Goal: Task Accomplishment & Management: Manage account settings

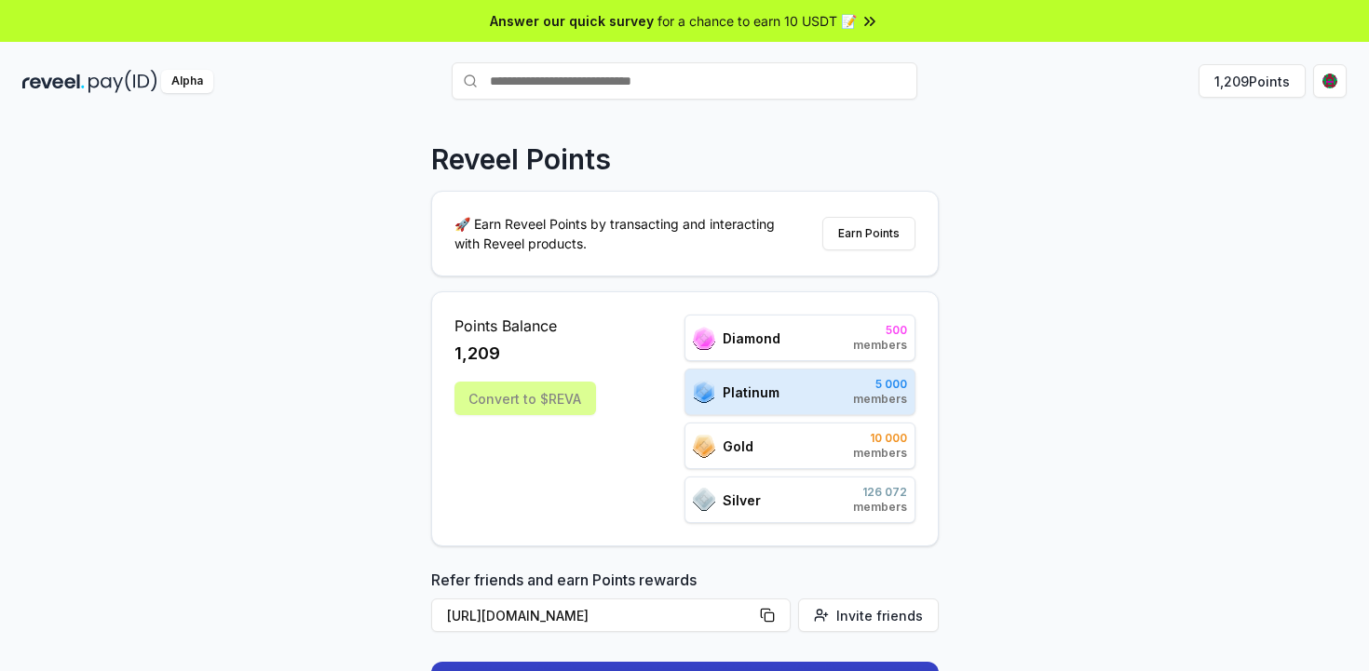
click at [555, 405] on div "Convert to $REVA" at bounding box center [525, 399] width 142 height 34
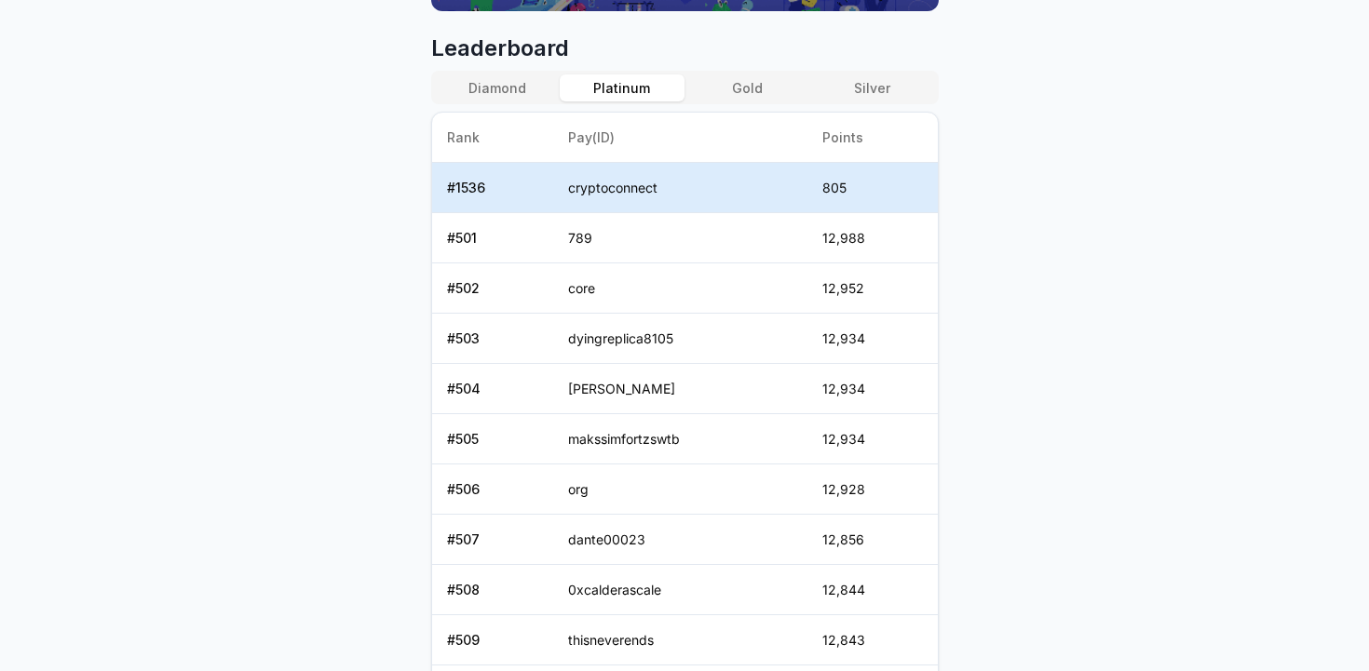
scroll to position [783, 0]
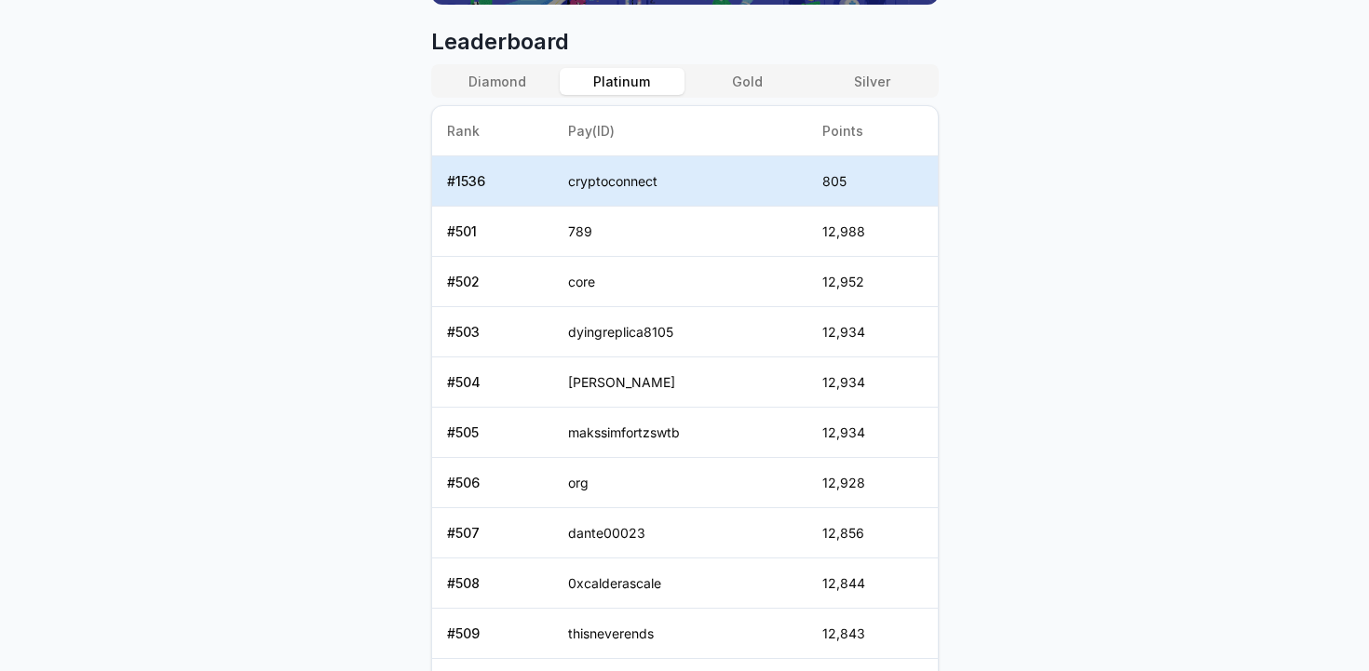
click at [747, 74] on button "Gold" at bounding box center [746, 81] width 125 height 27
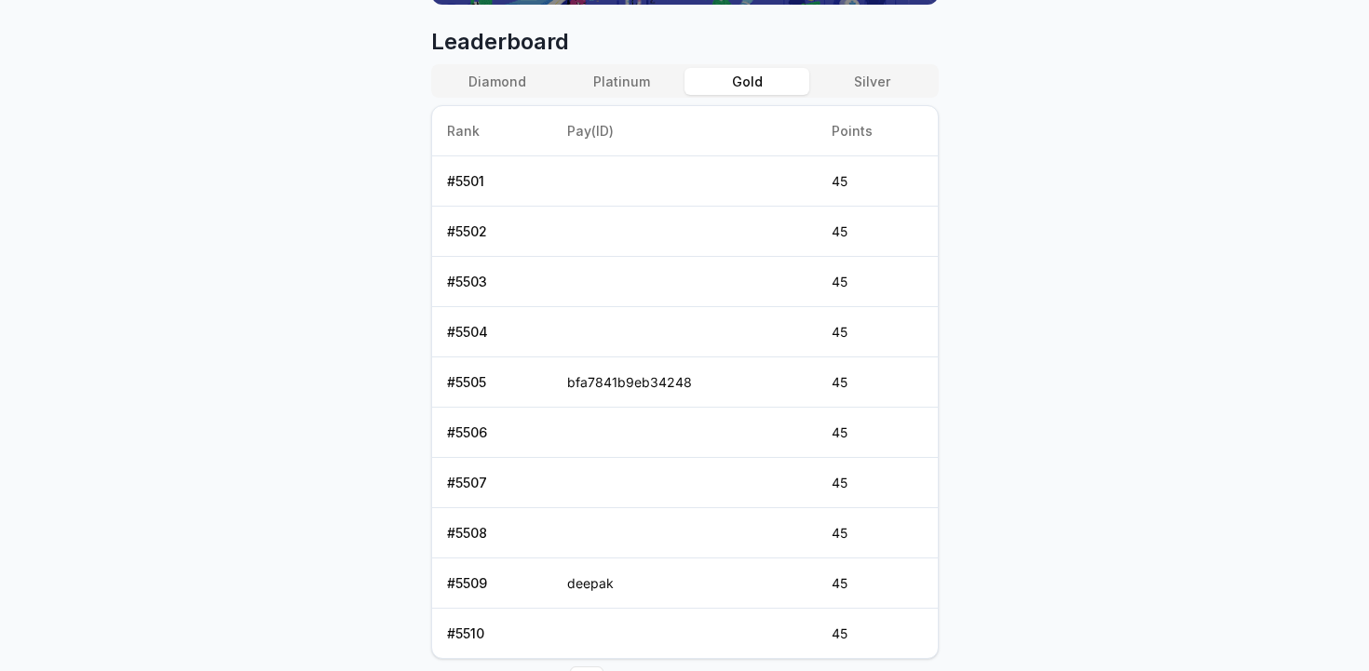
click at [635, 78] on button "Platinum" at bounding box center [622, 81] width 125 height 27
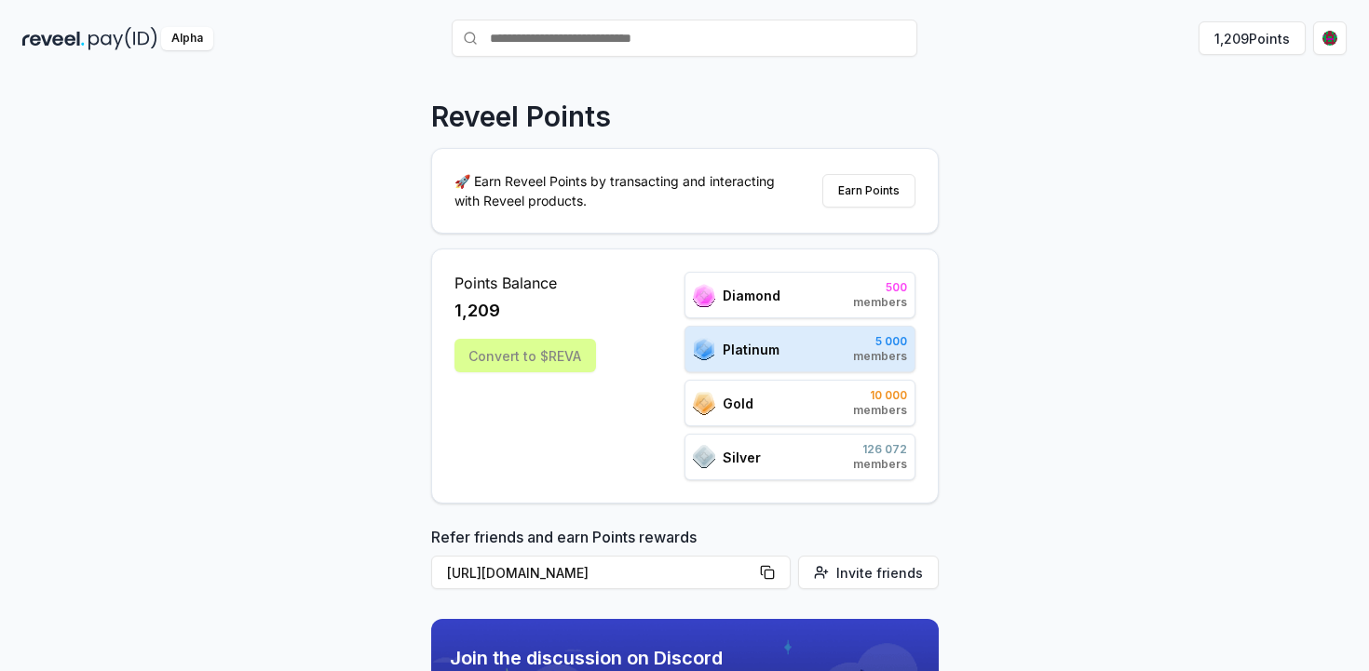
scroll to position [0, 0]
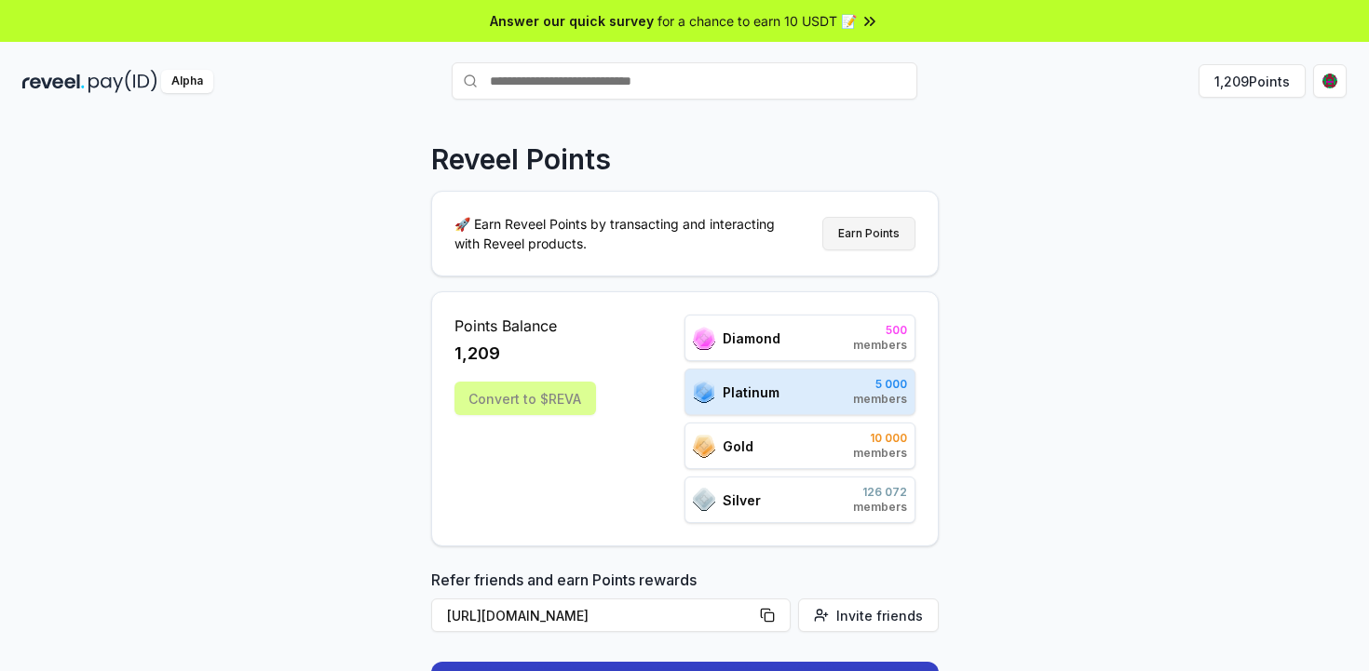
click at [871, 233] on button "Earn Points" at bounding box center [868, 234] width 93 height 34
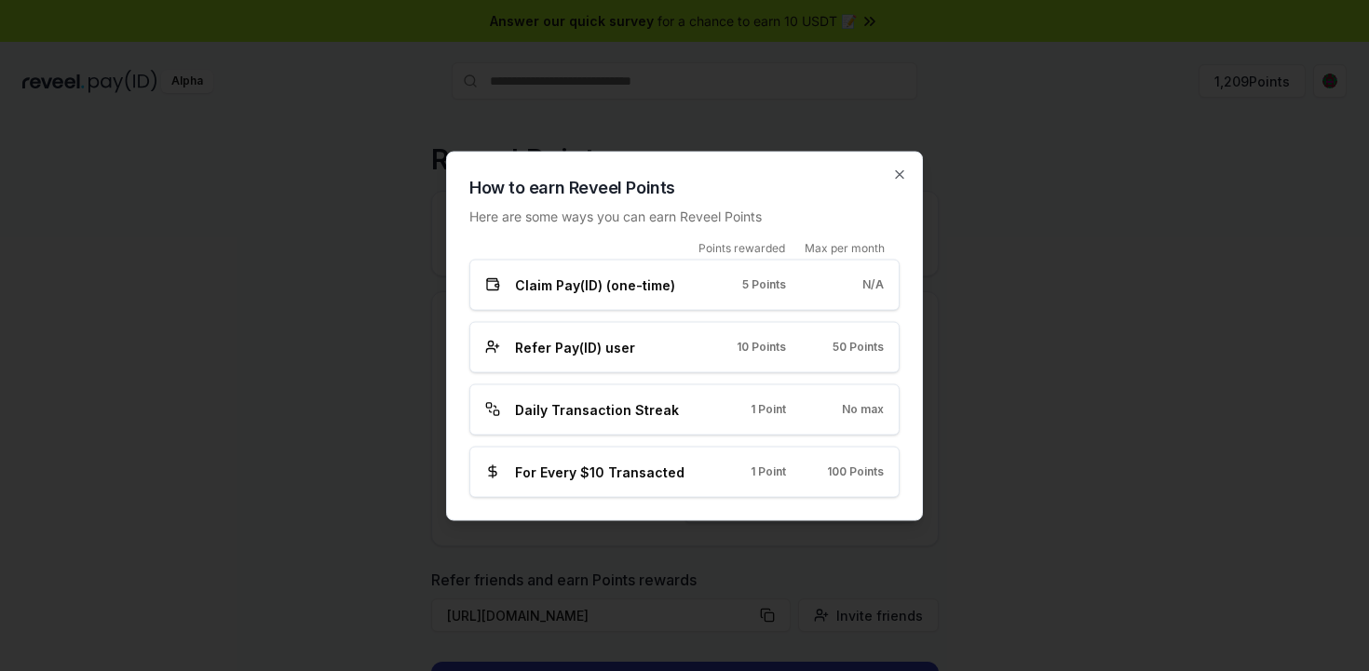
click at [624, 289] on span "Claim Pay(ID) (one-time)" at bounding box center [595, 285] width 160 height 20
click at [898, 173] on icon "button" at bounding box center [899, 173] width 7 height 7
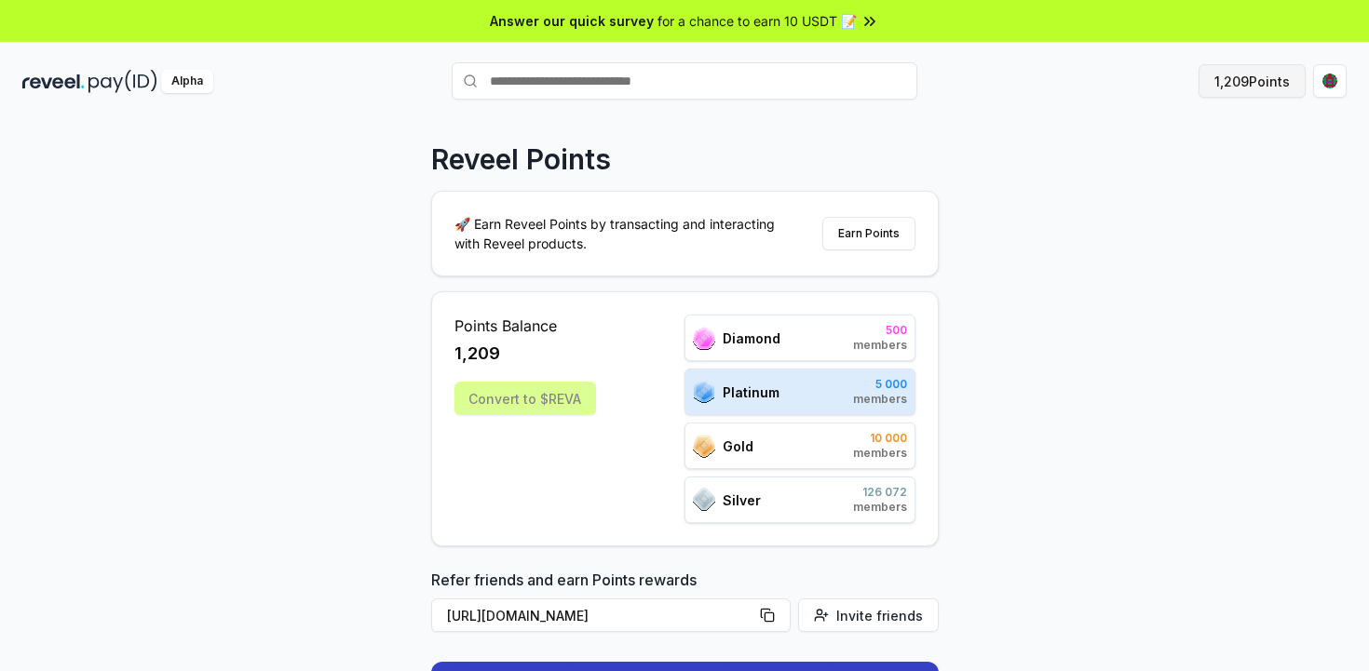
click at [1255, 85] on button "1,209 Points" at bounding box center [1251, 81] width 107 height 34
click at [1334, 86] on html "Answer our quick survey for a chance to earn 10 USDT 📝 Alpha 1,209 Points Revee…" at bounding box center [684, 335] width 1369 height 671
